Goal: Information Seeking & Learning: Learn about a topic

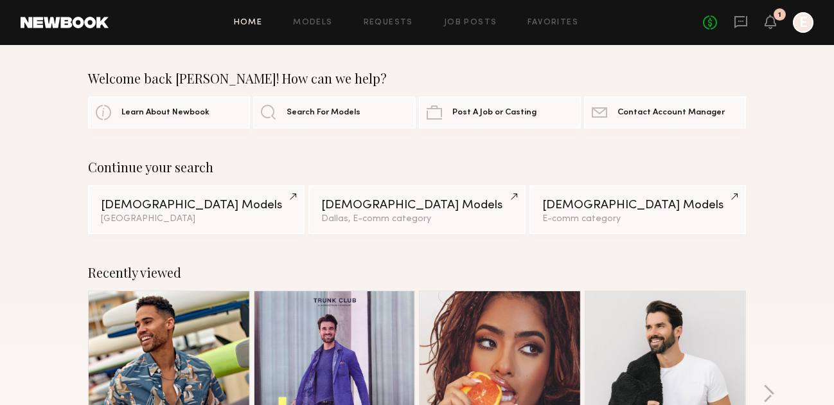
click at [807, 21] on div at bounding box center [803, 22] width 21 height 21
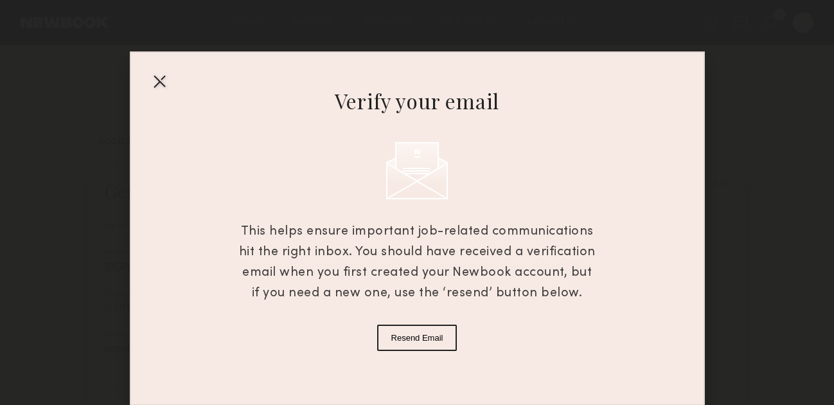
click at [157, 75] on div at bounding box center [159, 81] width 21 height 21
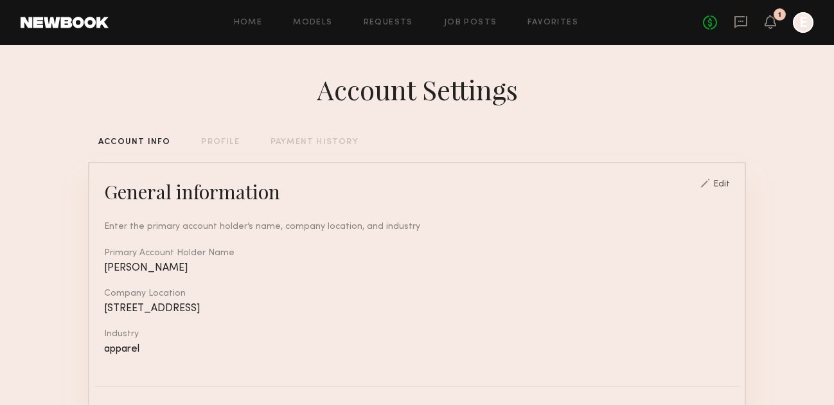
click at [797, 29] on div at bounding box center [803, 22] width 21 height 21
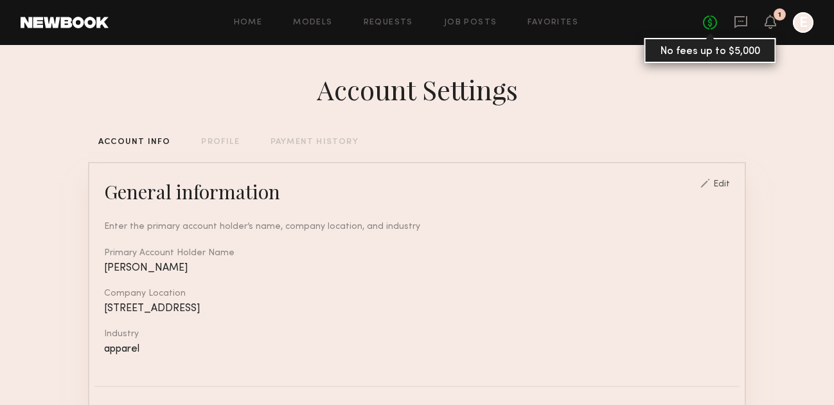
click at [704, 21] on link "No fees up to $5,000" at bounding box center [710, 22] width 14 height 14
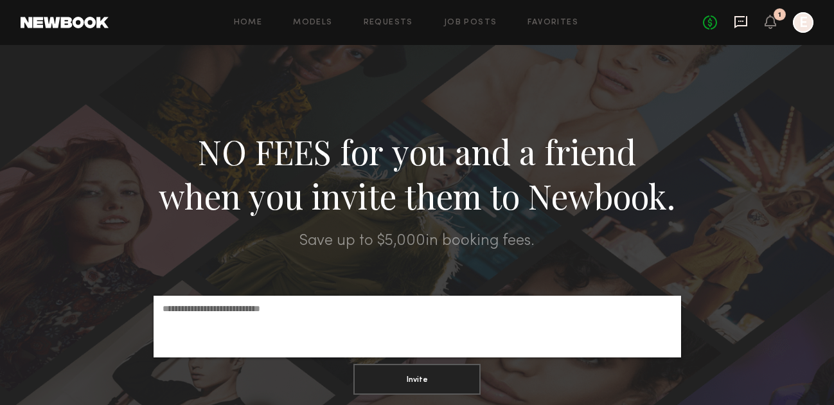
click at [734, 22] on icon at bounding box center [740, 22] width 13 height 12
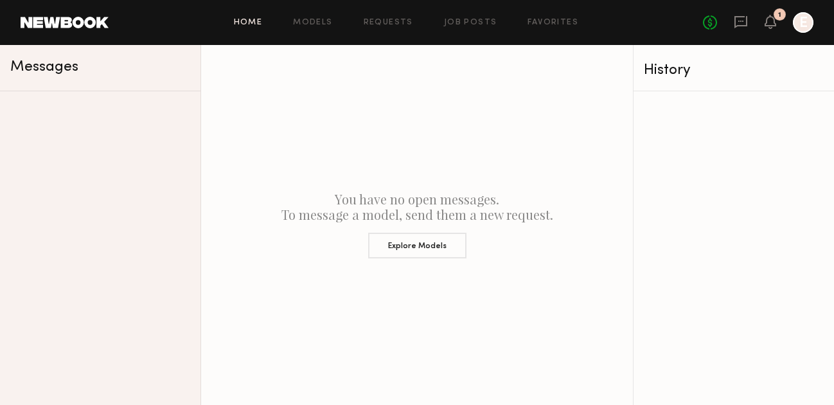
click at [257, 24] on link "Home" at bounding box center [248, 23] width 29 height 8
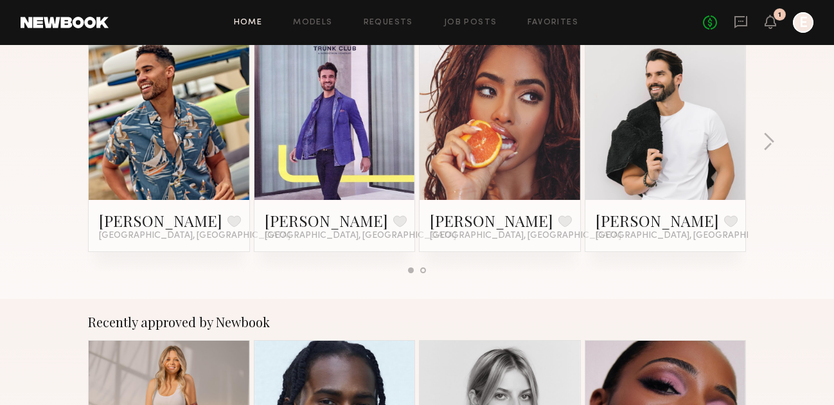
scroll to position [272, 0]
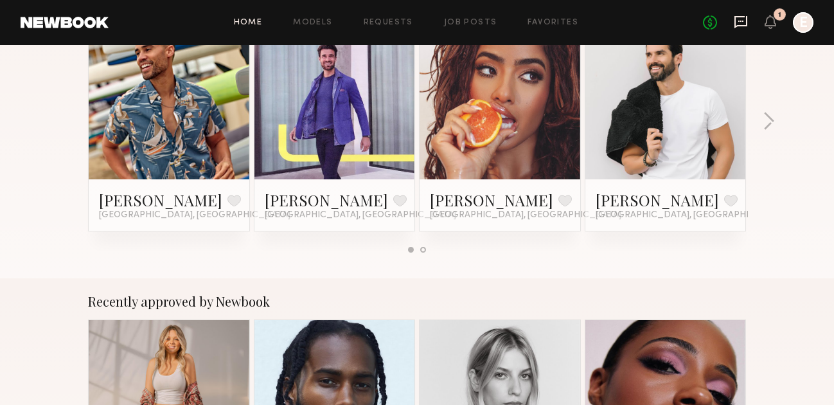
click at [741, 24] on icon at bounding box center [741, 22] width 14 height 14
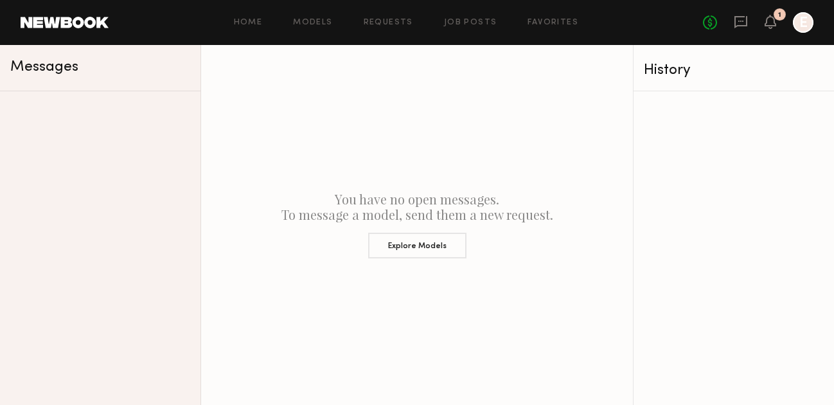
click at [793, 24] on link "E" at bounding box center [803, 22] width 21 height 21
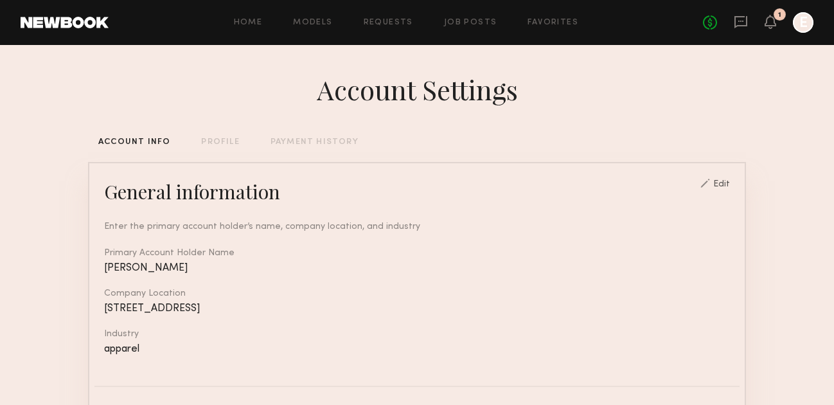
click at [77, 23] on link at bounding box center [65, 23] width 88 height 12
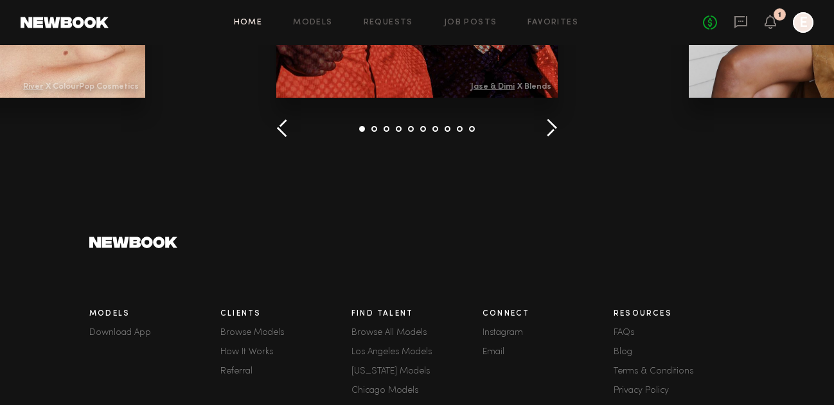
scroll to position [1938, 0]
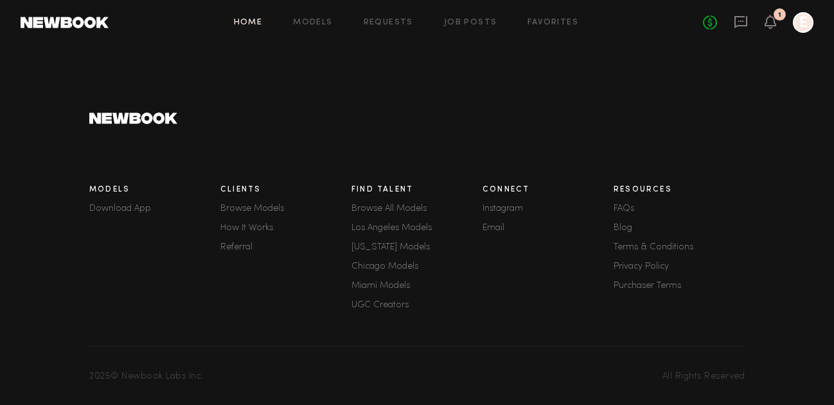
click at [262, 226] on link "How It Works" at bounding box center [285, 228] width 131 height 9
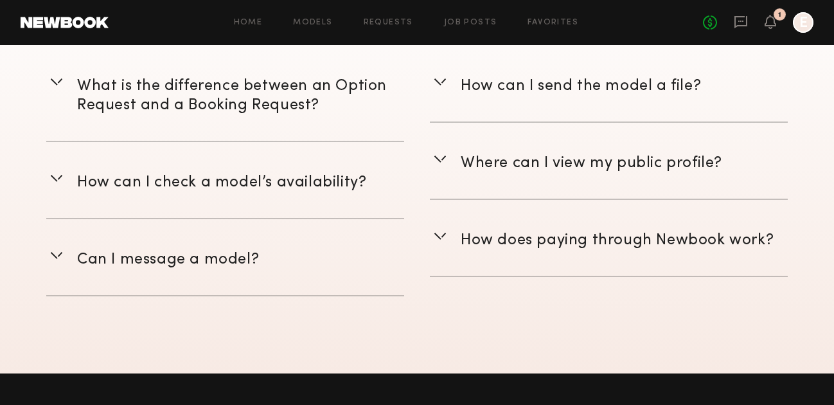
scroll to position [1921, 0]
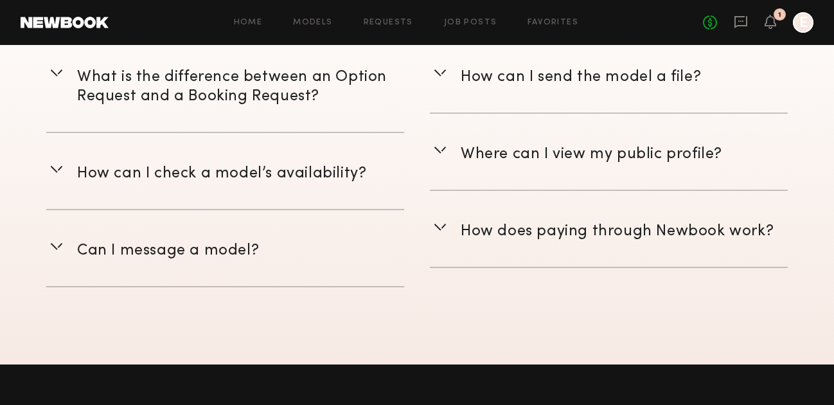
click at [555, 230] on span "How does paying through Newbook work?" at bounding box center [617, 231] width 313 height 14
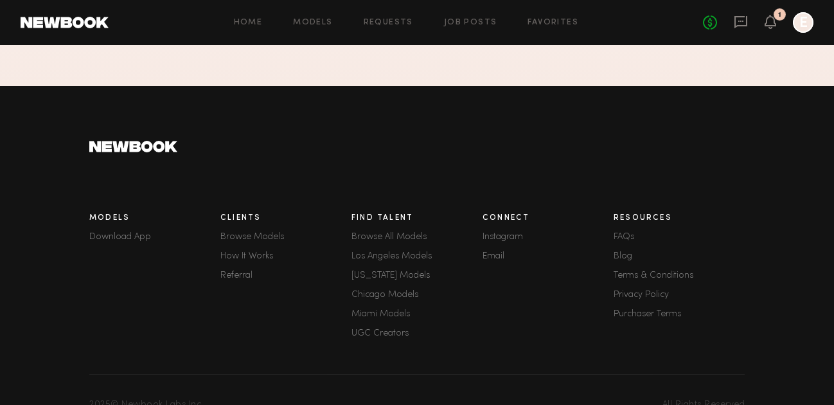
scroll to position [2332, 0]
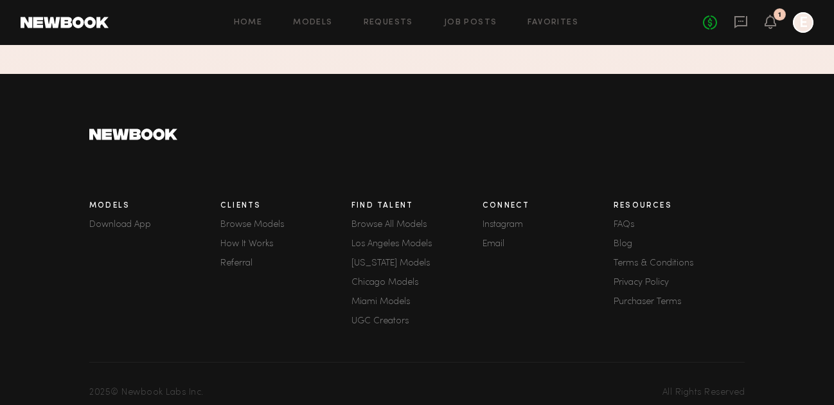
click at [624, 220] on link "FAQs" at bounding box center [679, 224] width 131 height 9
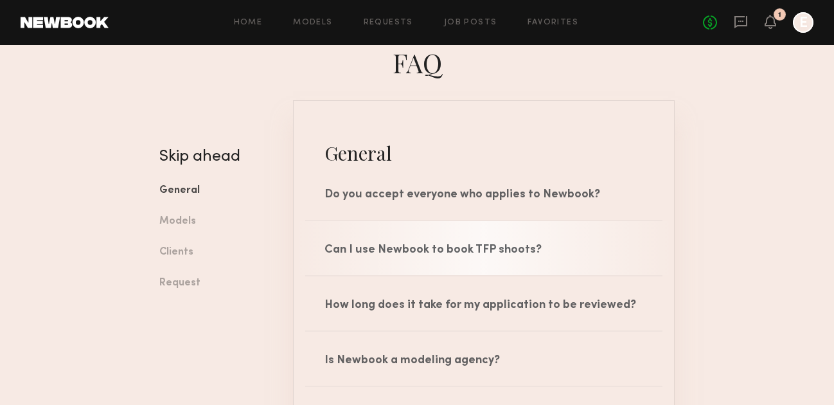
scroll to position [46, 0]
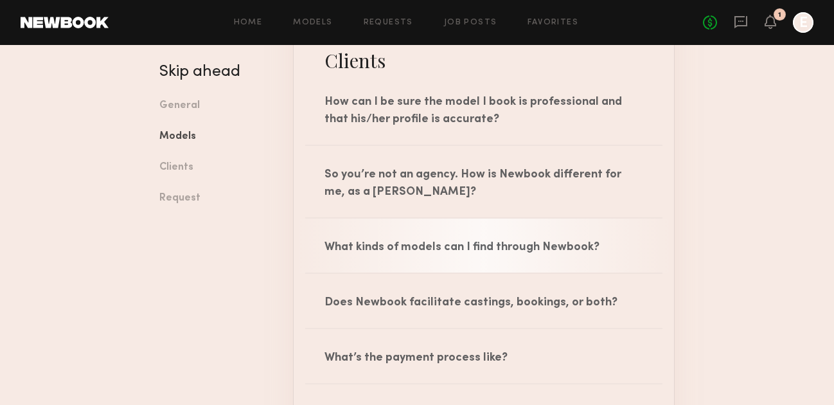
scroll to position [1401, 0]
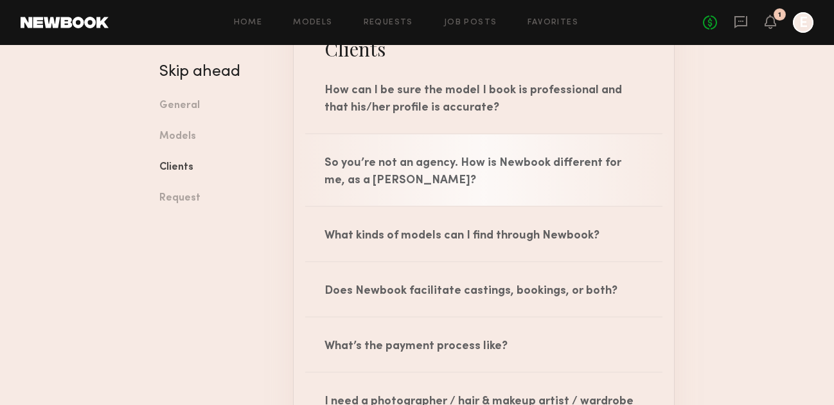
click at [466, 163] on div "So you’re not an agency. How is Newbook different for me, as a [PERSON_NAME]?" at bounding box center [484, 169] width 380 height 71
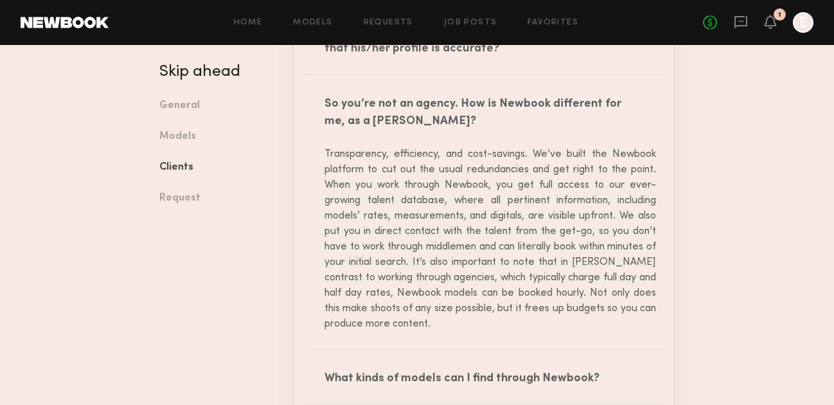
scroll to position [1462, 0]
